Goal: Obtain resource: Obtain resource

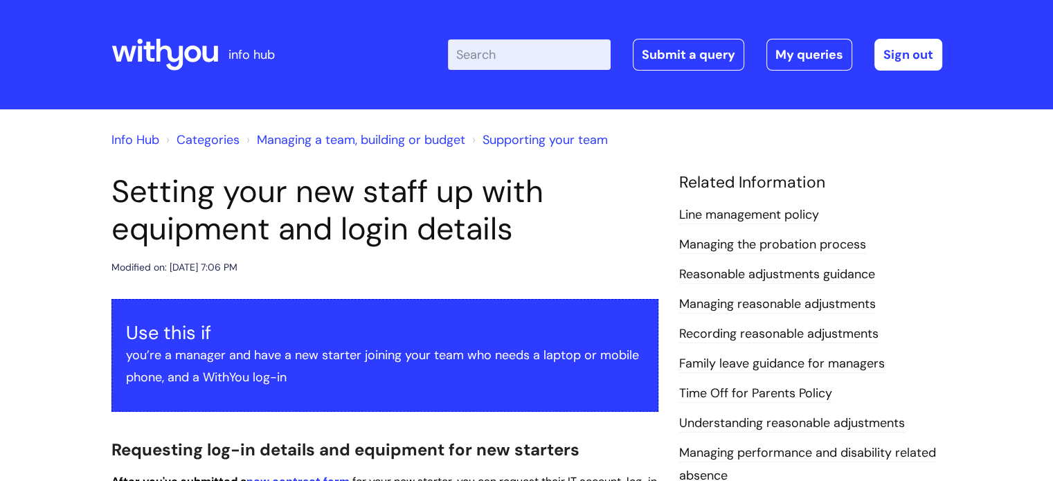
click at [571, 61] on input "Enter your search term here..." at bounding box center [529, 54] width 163 height 30
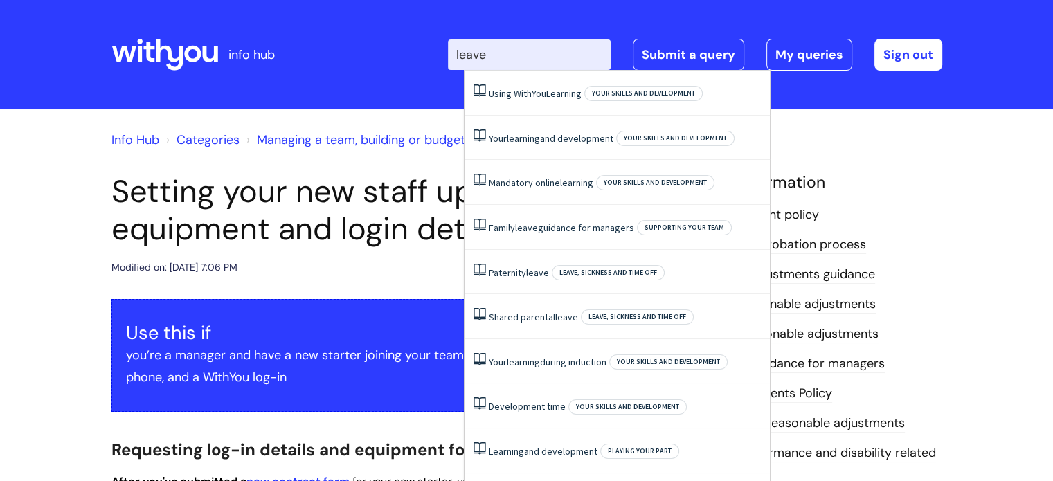
type input "leaver"
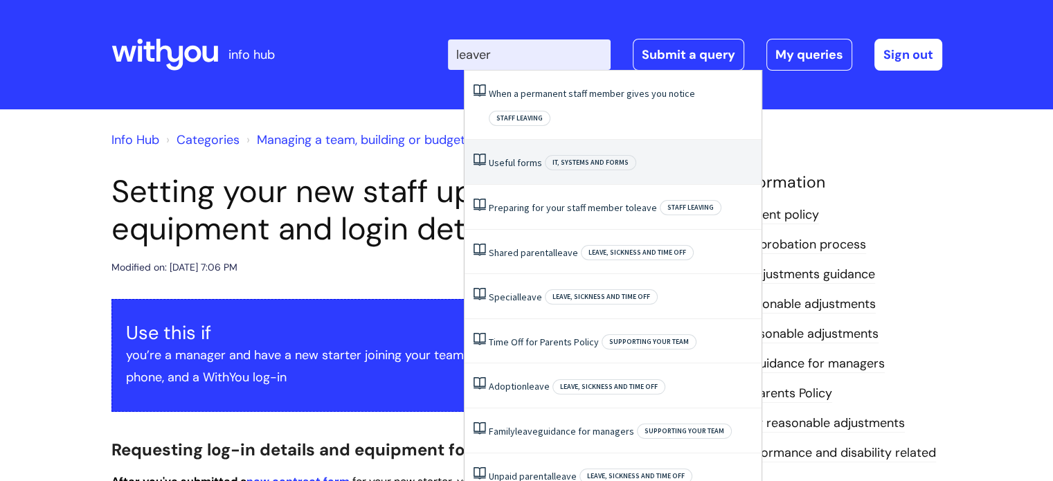
click at [517, 156] on link "Useful forms" at bounding box center [515, 162] width 53 height 12
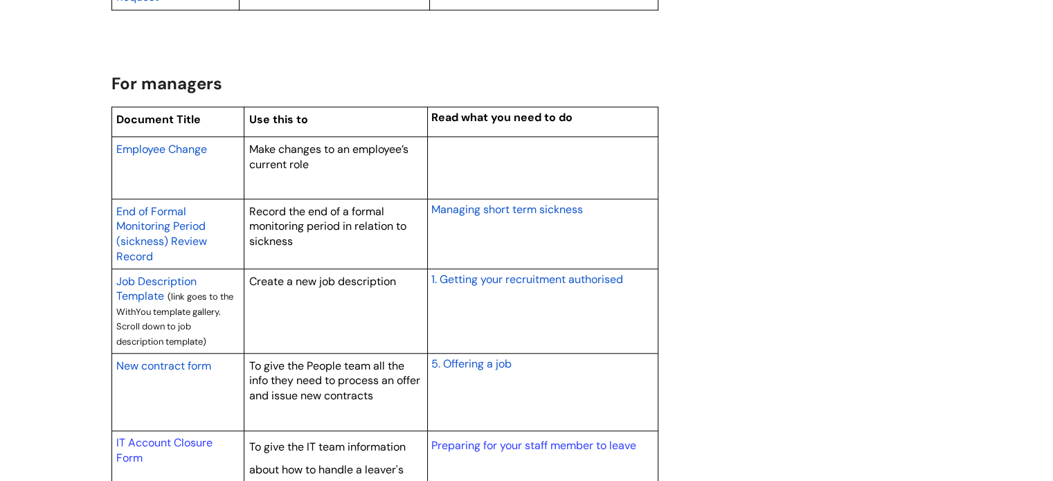
scroll to position [1047, 0]
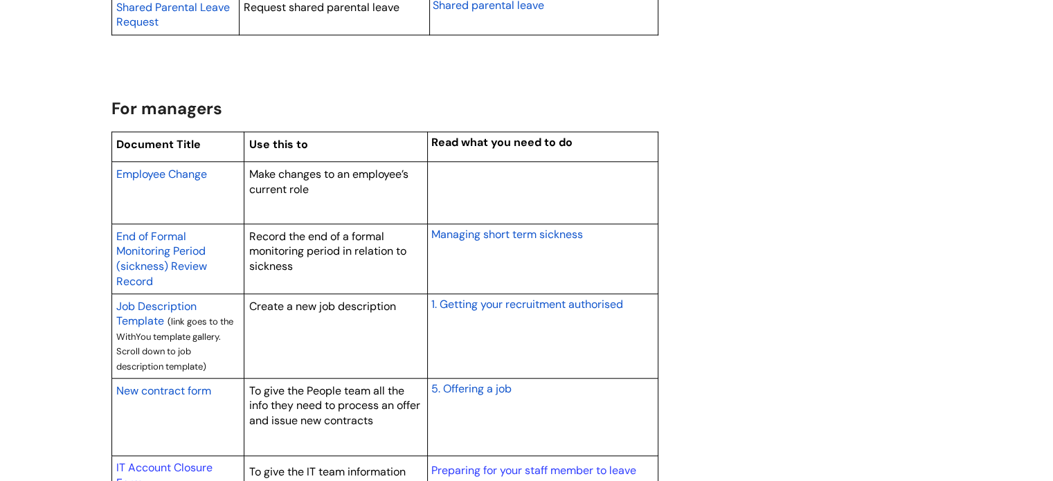
click at [177, 171] on span "Employee Change" at bounding box center [161, 174] width 91 height 15
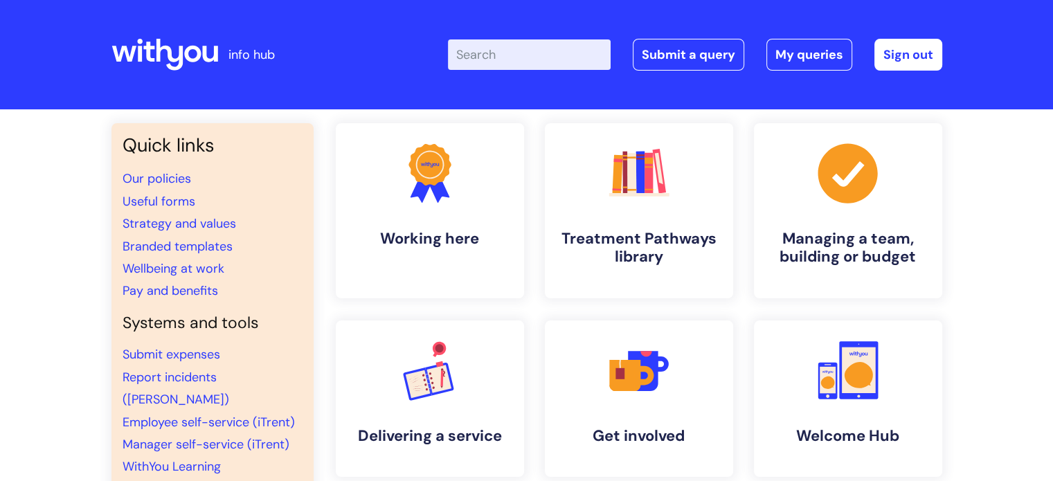
click at [546, 53] on input "Enter your search term here..." at bounding box center [529, 54] width 163 height 30
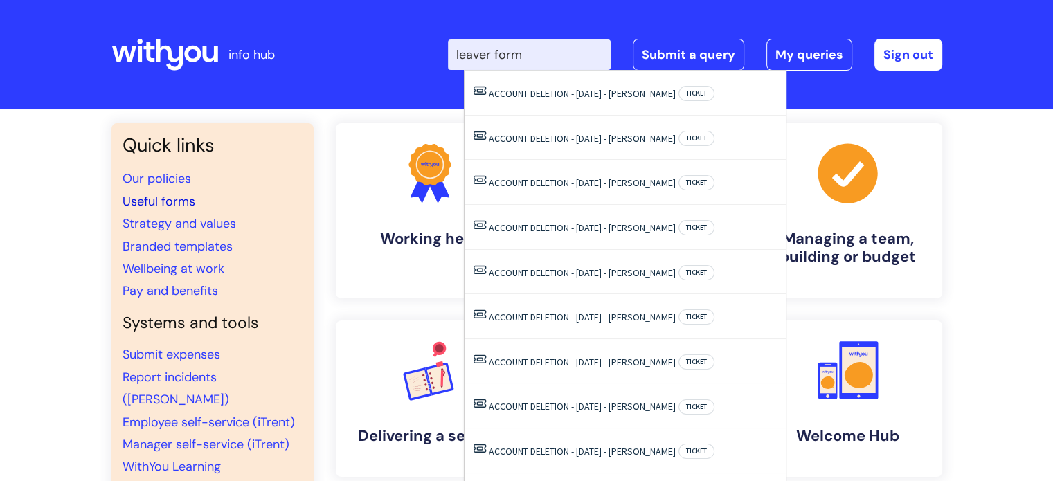
type input "leaver form"
click at [168, 204] on link "Useful forms" at bounding box center [159, 201] width 73 height 17
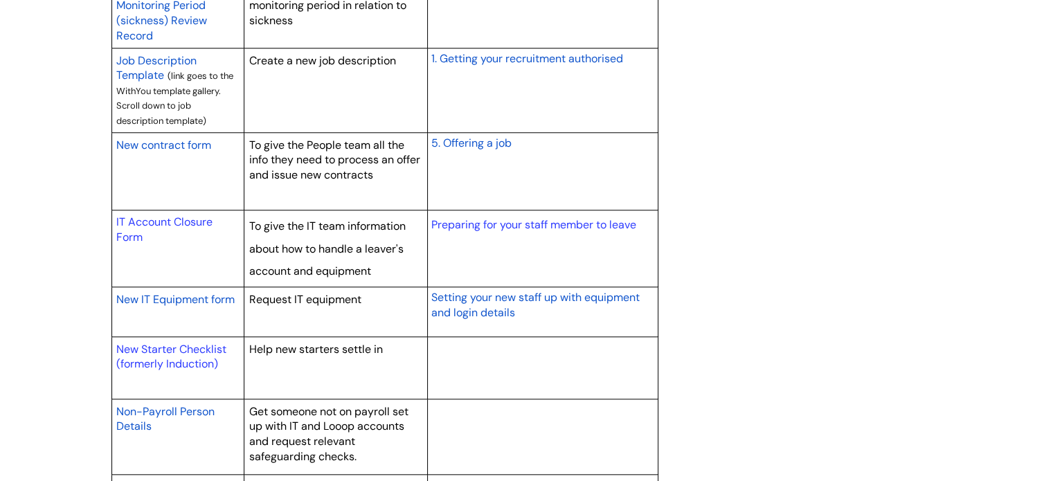
scroll to position [1316, 0]
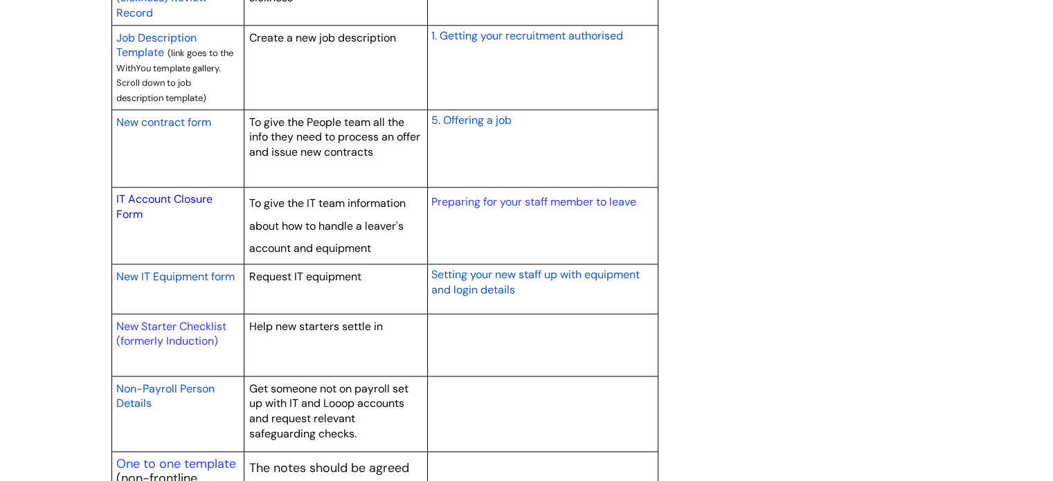
click at [183, 198] on link "IT Account Closure Form" at bounding box center [164, 207] width 96 height 30
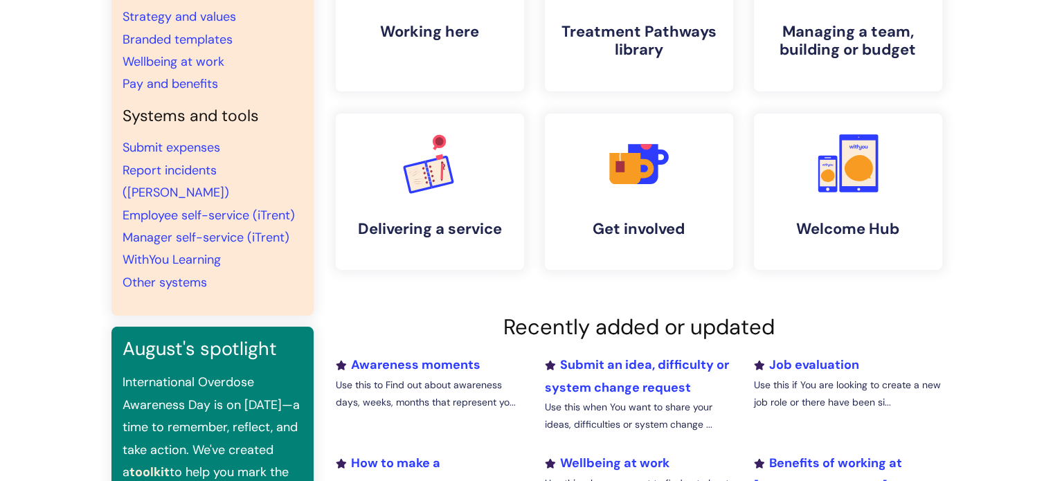
scroll to position [208, 0]
click at [219, 228] on link "Manager self-service (iTrent)" at bounding box center [206, 236] width 167 height 17
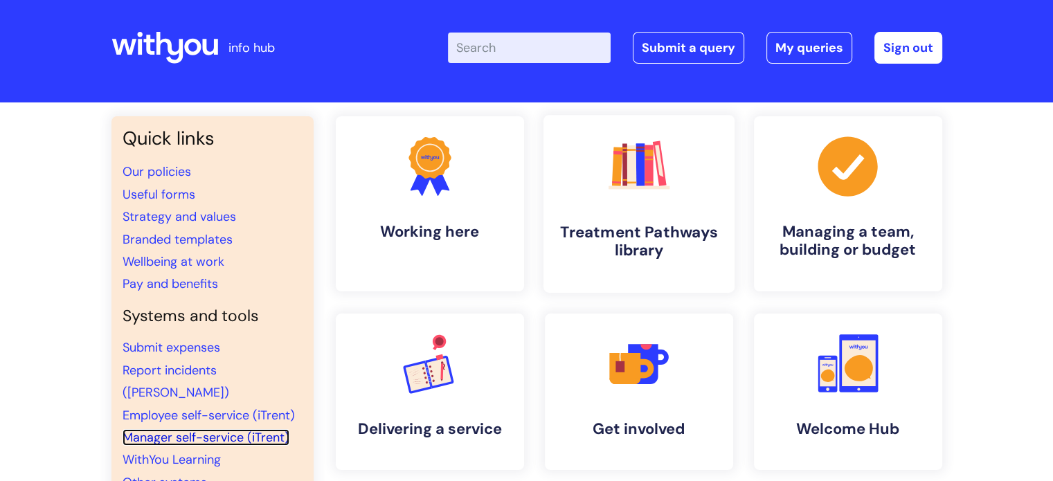
scroll to position [0, 0]
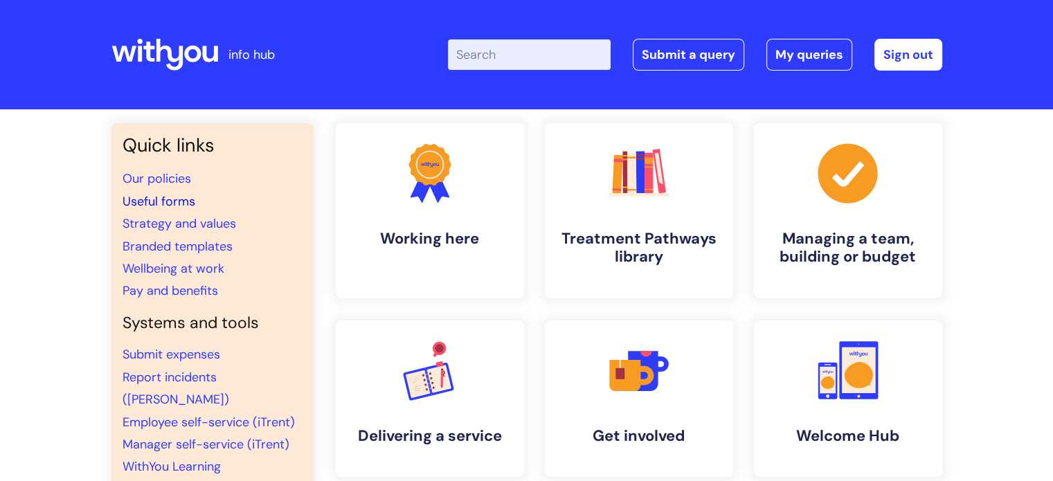
click at [174, 199] on link "Useful forms" at bounding box center [159, 201] width 73 height 17
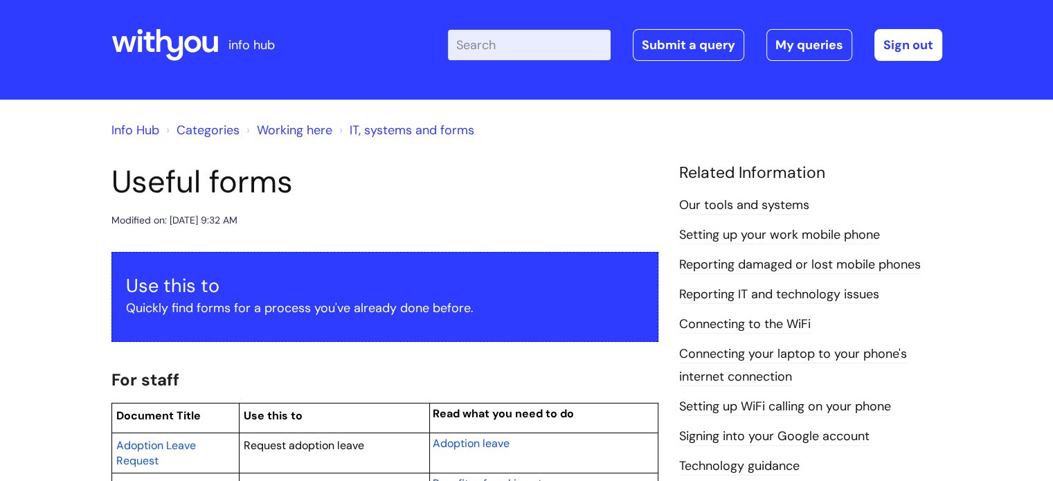
scroll to position [8, 0]
